Goal: Information Seeking & Learning: Stay updated

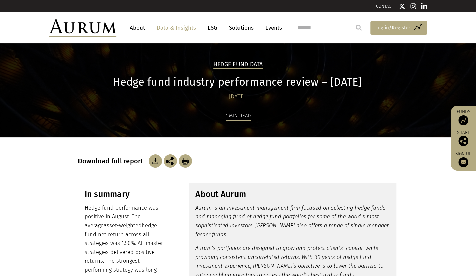
click at [385, 28] on span "Log in/Register" at bounding box center [393, 28] width 35 height 8
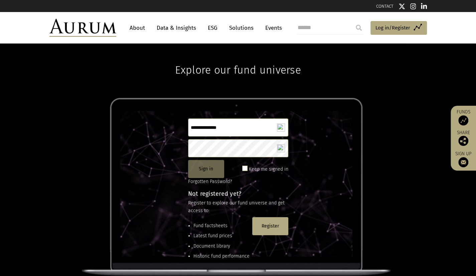
type input "**********"
click at [207, 167] on button "Sign in" at bounding box center [206, 169] width 36 height 18
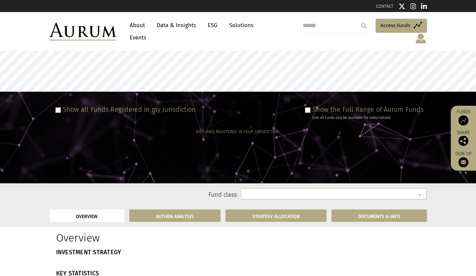
select select
click at [420, 188] on select at bounding box center [334, 193] width 186 height 11
click at [310, 107] on span at bounding box center [307, 109] width 5 height 5
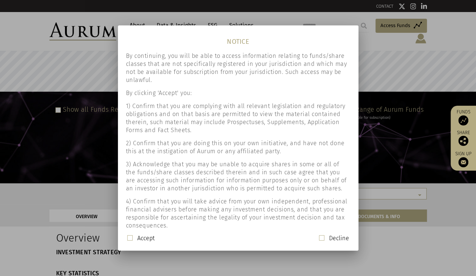
click at [129, 237] on span at bounding box center [129, 237] width 5 height 5
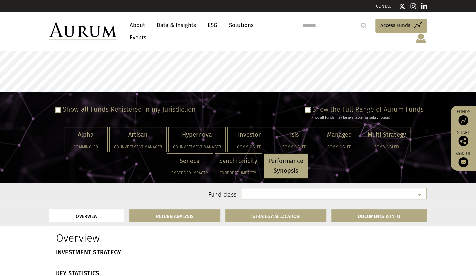
select select "**********"
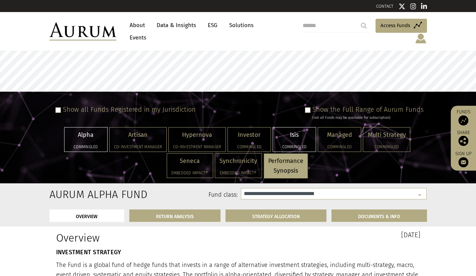
click at [290, 134] on div "Isis Commingled" at bounding box center [294, 139] width 43 height 24
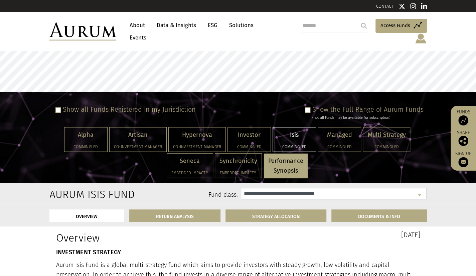
click at [418, 188] on select "**********" at bounding box center [334, 193] width 186 height 11
select select "**********"
click at [241, 188] on select "**********" at bounding box center [334, 193] width 186 height 11
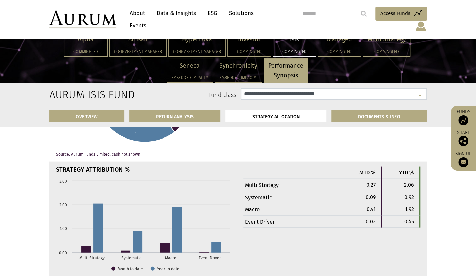
scroll to position [2119, 0]
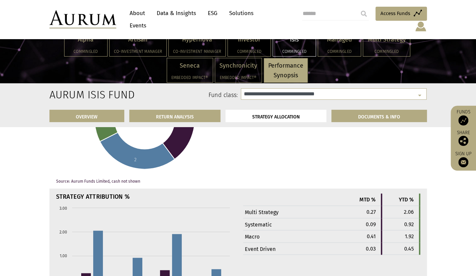
click at [182, 13] on link "Data & Insights" at bounding box center [176, 13] width 46 height 12
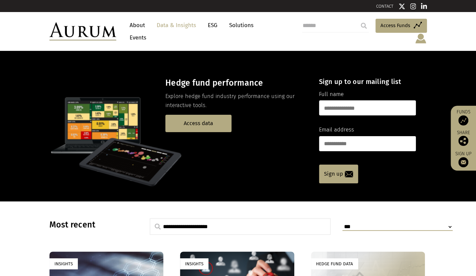
scroll to position [67, 0]
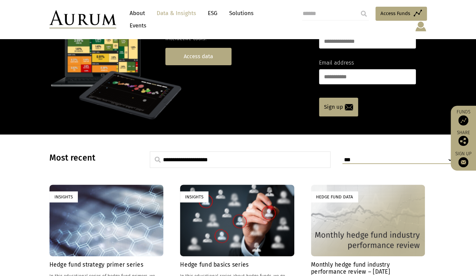
click at [202, 49] on link "Access data" at bounding box center [198, 56] width 66 height 17
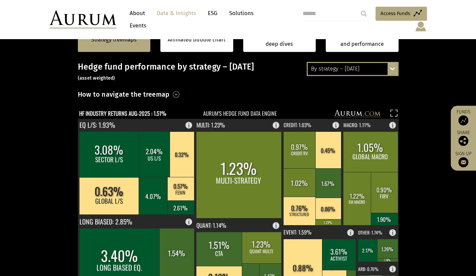
scroll to position [103, 0]
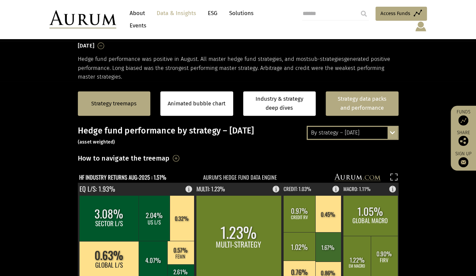
click at [370, 97] on link "Strategy data packs and performance" at bounding box center [362, 103] width 73 height 24
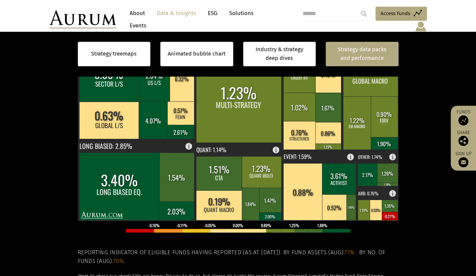
scroll to position [237, 0]
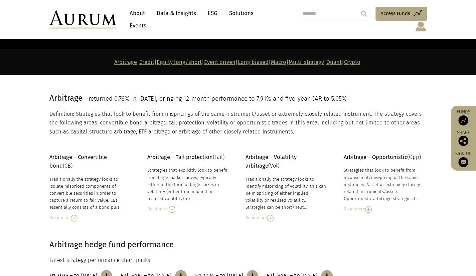
scroll to position [67, 0]
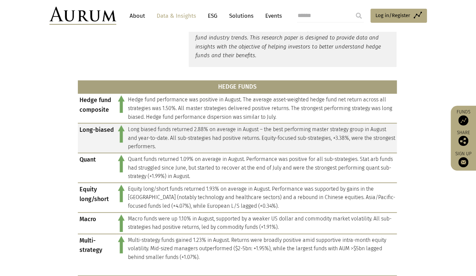
scroll to position [359, 0]
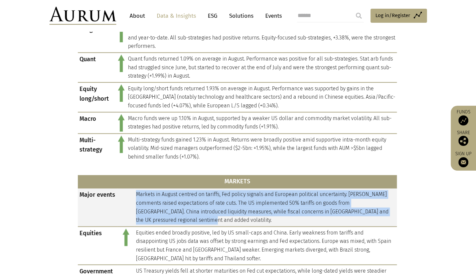
drag, startPoint x: 175, startPoint y: 220, endPoint x: 136, endPoint y: 194, distance: 46.5
click at [136, 194] on td "Markets in August centred on tariffs, Fed policy signals and European political…" at bounding box center [265, 207] width 263 height 38
copy td "Markets in August centred on tariffs, Fed policy signals and European political…"
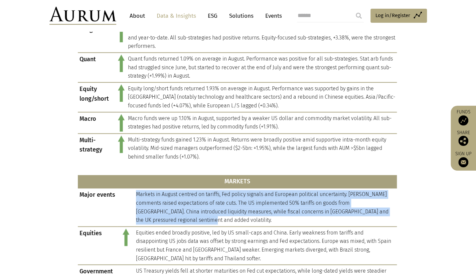
scroll to position [293, 0]
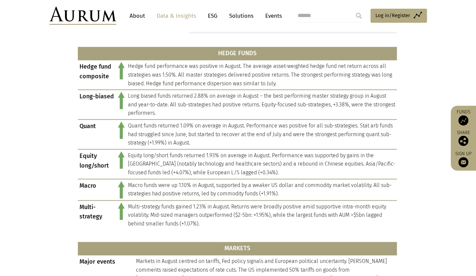
click at [51, 123] on section "HEDGE FUNDS Hedge fund composite Hedge fund performance was positive in August.…" at bounding box center [238, 264] width 476 height 445
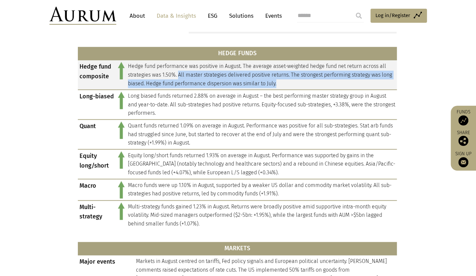
drag, startPoint x: 178, startPoint y: 74, endPoint x: 300, endPoint y: 86, distance: 122.6
click at [300, 86] on td "Hedge fund performance was positive in August. The average asset-weighted hedge…" at bounding box center [261, 75] width 271 height 30
copy td "All master strategies delivered positive returns. The strongest performing stra…"
